Goal: Information Seeking & Learning: Check status

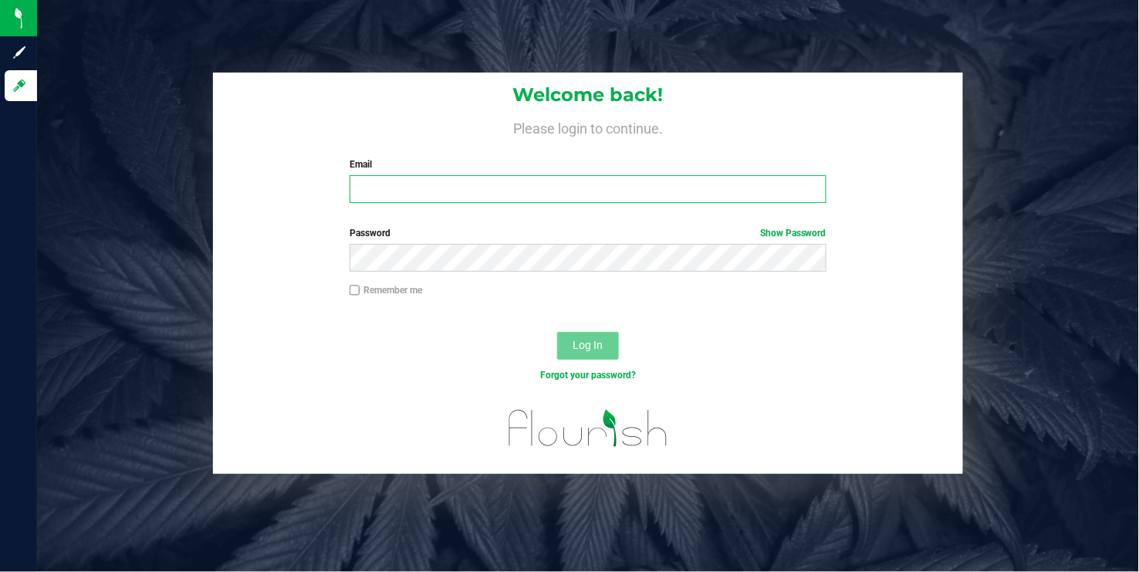
type input "[EMAIL_ADDRESS][DOMAIN_NAME]"
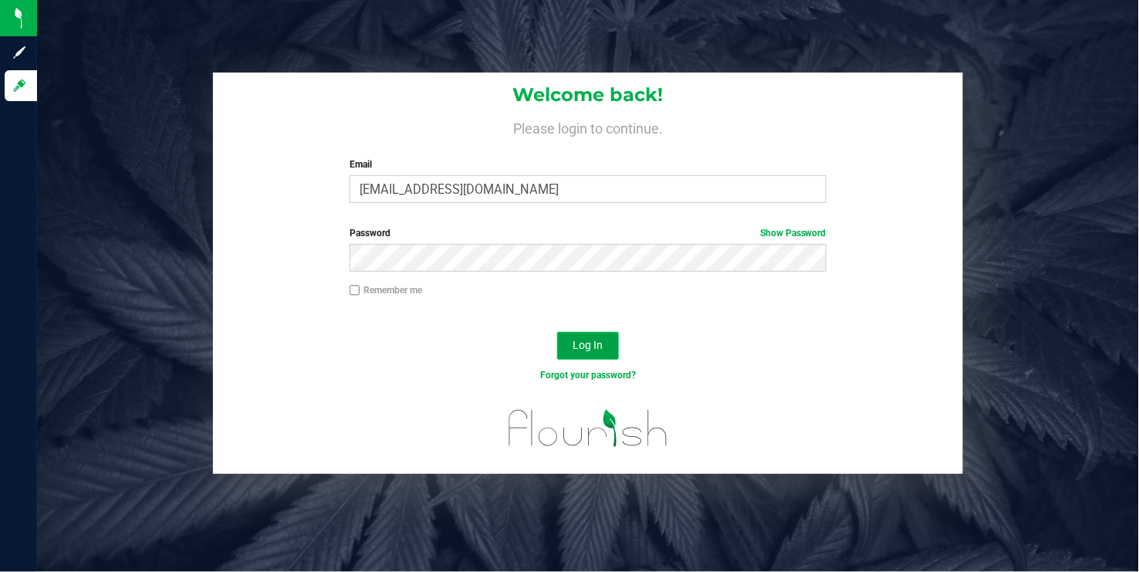
click at [579, 346] on span "Log In" at bounding box center [588, 345] width 30 height 12
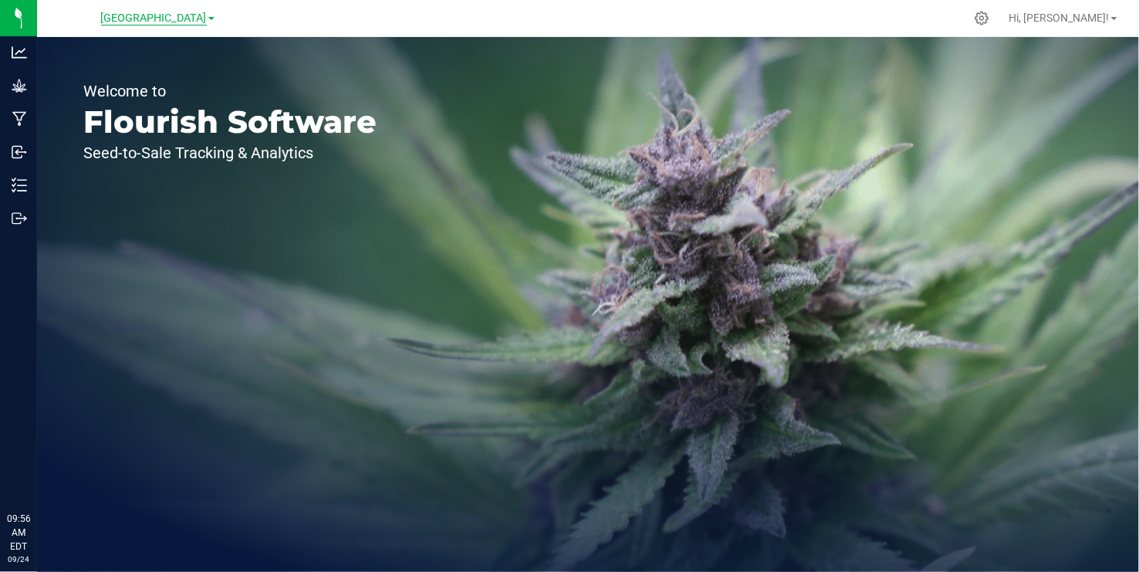
click at [207, 19] on span "[GEOGRAPHIC_DATA]" at bounding box center [154, 19] width 106 height 14
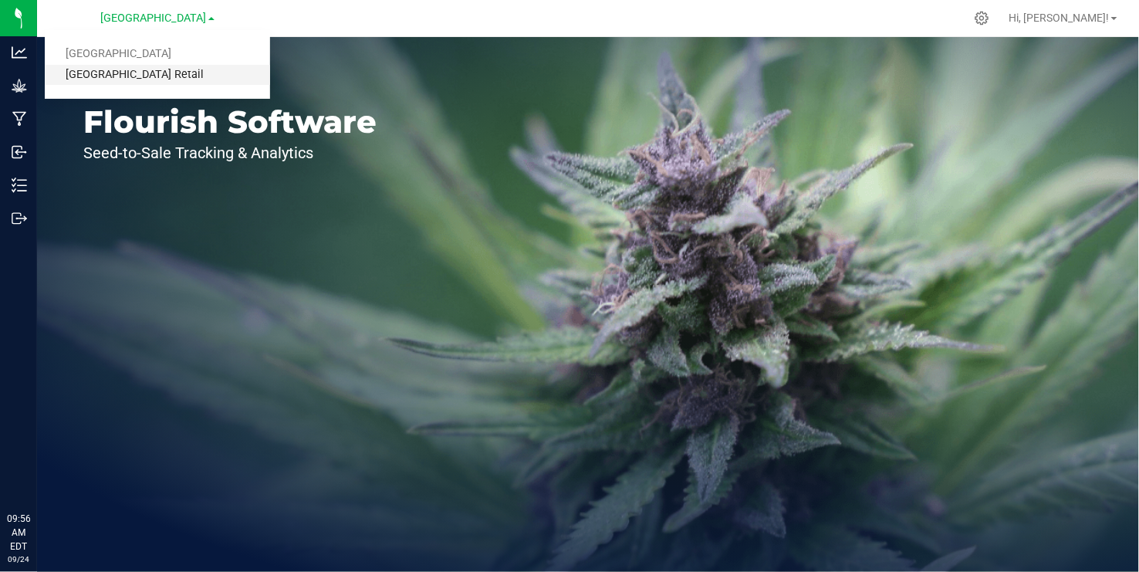
click at [168, 75] on link "[GEOGRAPHIC_DATA] Retail" at bounding box center [157, 75] width 225 height 21
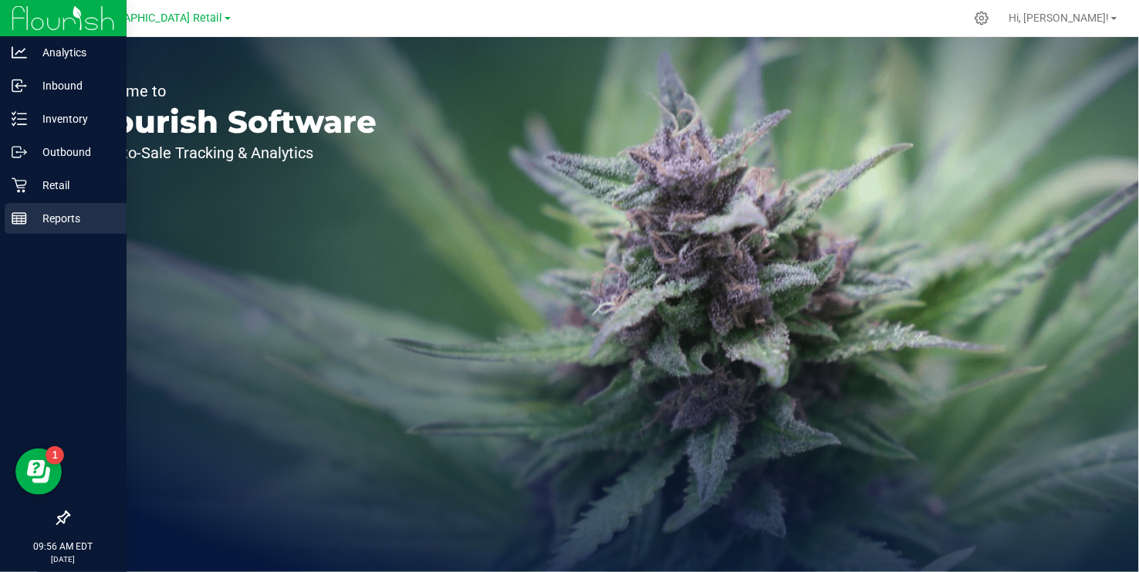
click at [27, 211] on p "Reports" at bounding box center [73, 218] width 93 height 19
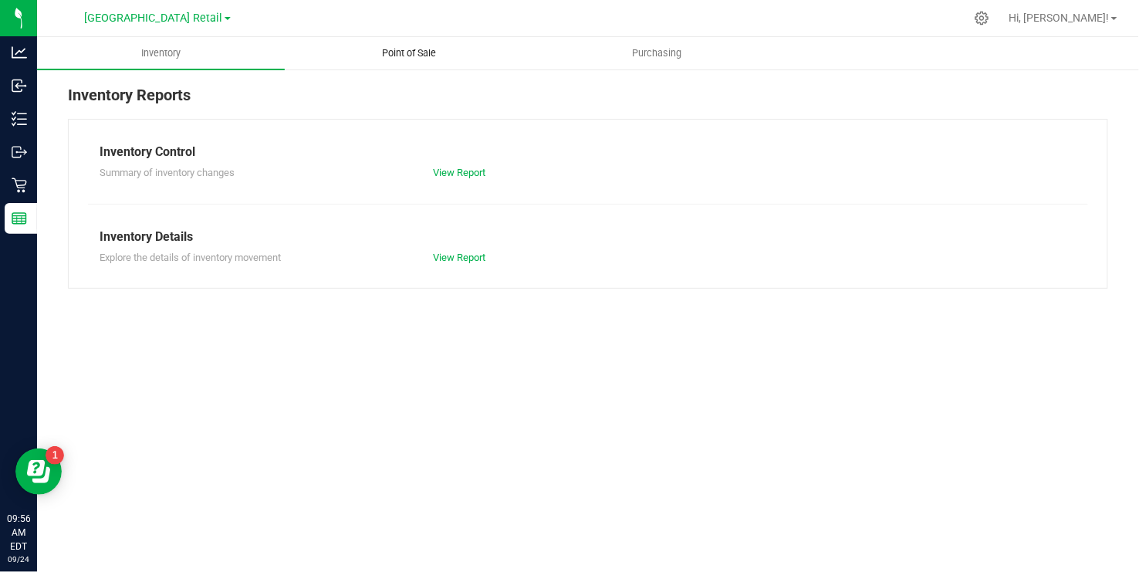
click at [409, 55] on span "Point of Sale" at bounding box center [409, 53] width 96 height 14
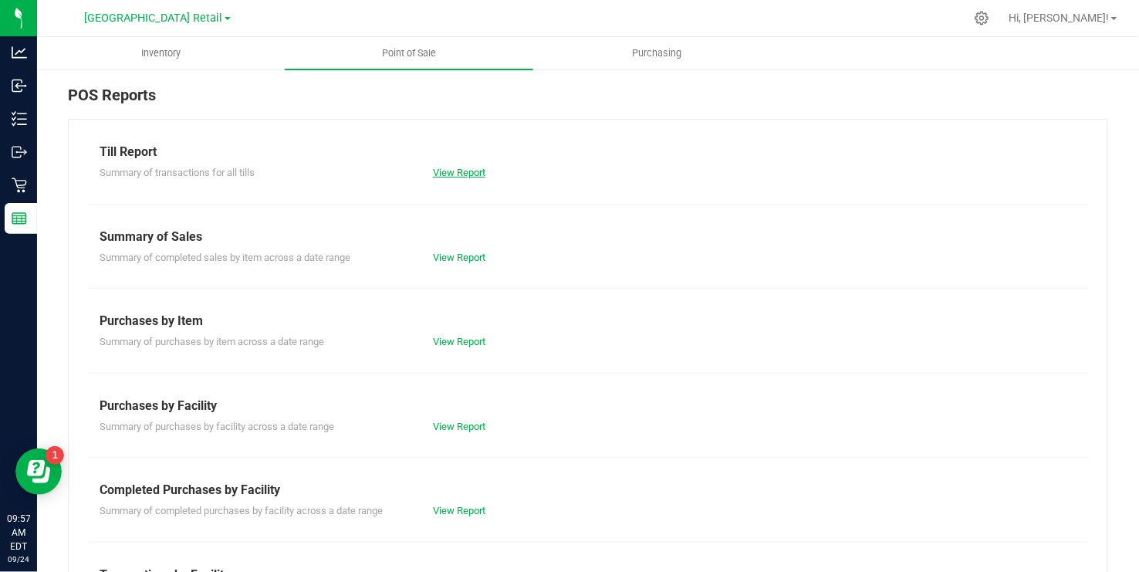
click at [459, 169] on link "View Report" at bounding box center [459, 173] width 52 height 12
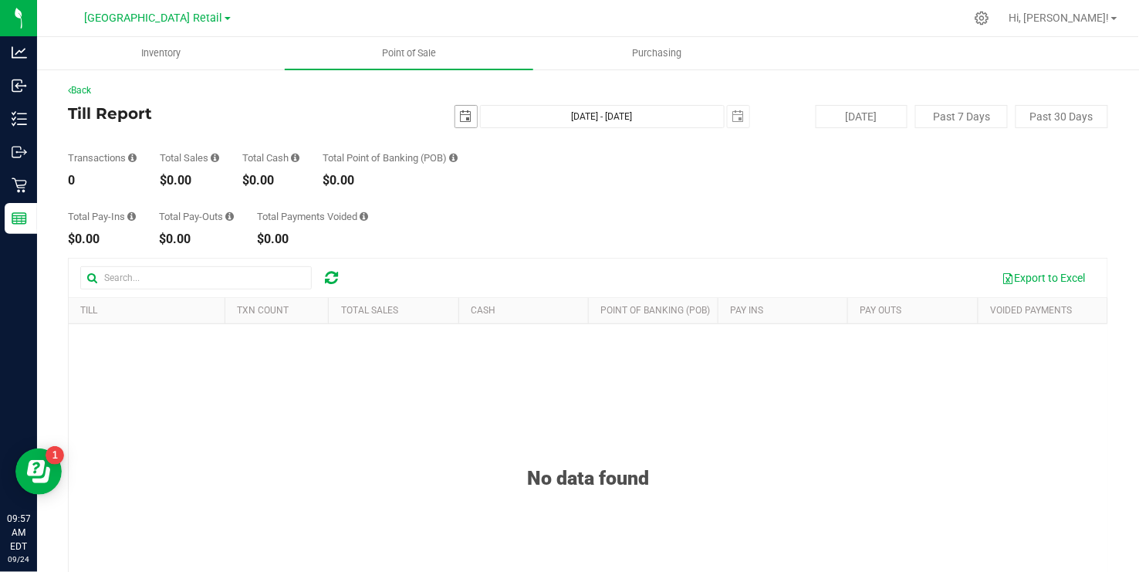
click at [463, 123] on span "select" at bounding box center [466, 117] width 22 height 22
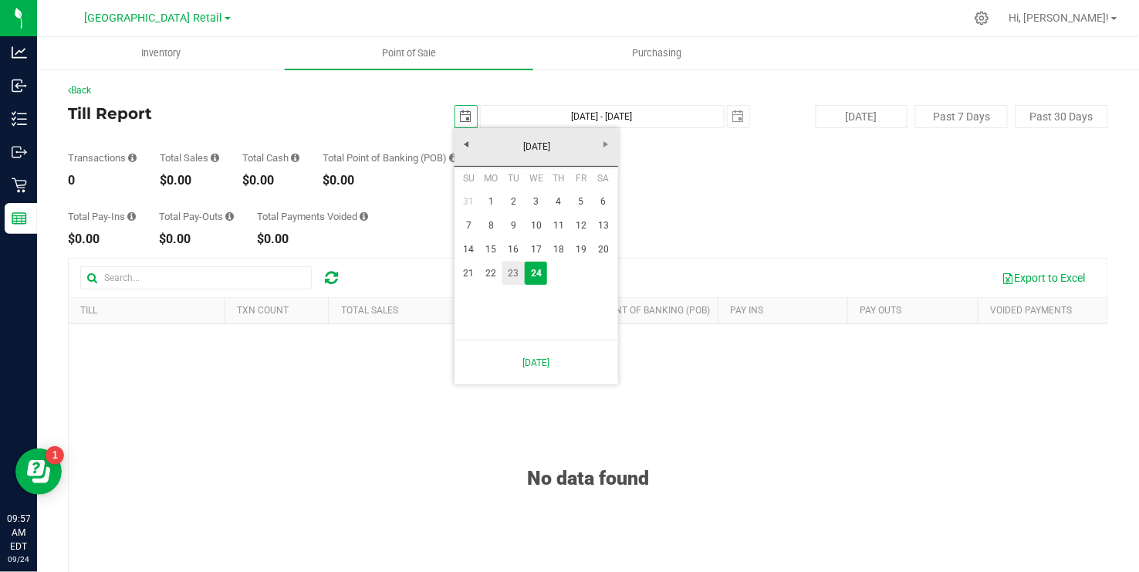
click at [515, 271] on link "23" at bounding box center [513, 274] width 22 height 24
type input "[DATE]"
type input "[DATE] - [DATE]"
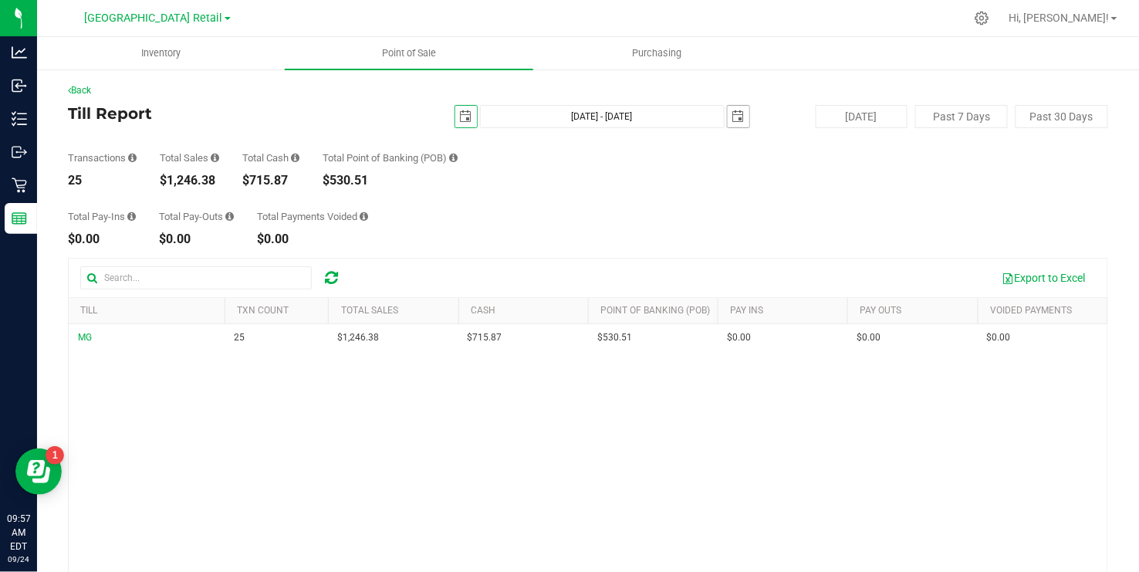
click at [739, 117] on span "select" at bounding box center [738, 116] width 12 height 12
